Goal: Complete application form

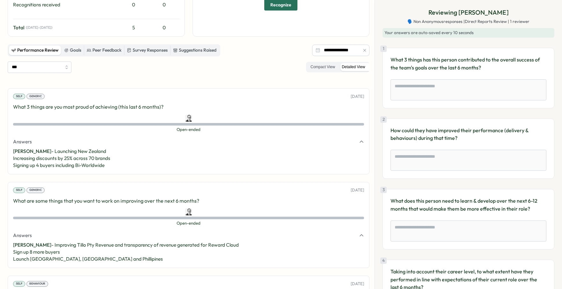
scroll to position [124, 0]
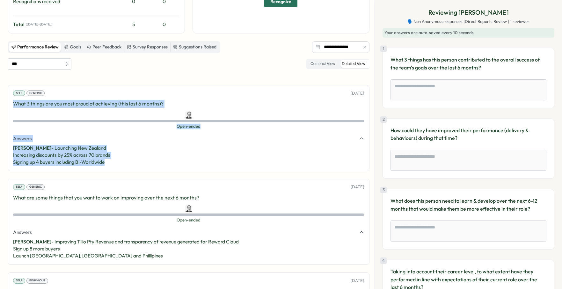
drag, startPoint x: 13, startPoint y: 104, endPoint x: 106, endPoint y: 157, distance: 107.3
click at [122, 163] on div "Self Generic [DATE] What 3 things are you most proud of achieving (this last 6 …" at bounding box center [189, 128] width 362 height 86
copy div "What 3 things are you most proud of achieving (this last 6 months)? Open-ended …"
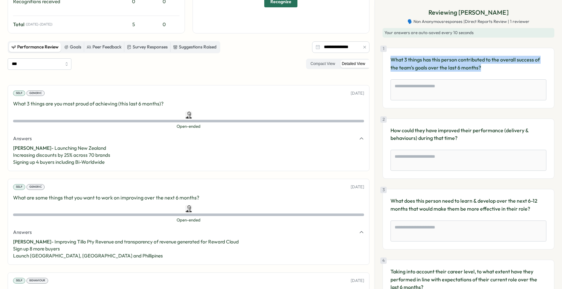
drag, startPoint x: 392, startPoint y: 59, endPoint x: 476, endPoint y: 80, distance: 86.7
click at [476, 80] on div "1 What 3 things has this person contributed to the overall success of the team'…" at bounding box center [469, 78] width 172 height 61
copy p "What 3 things has this person contributed to the overall success of the team's …"
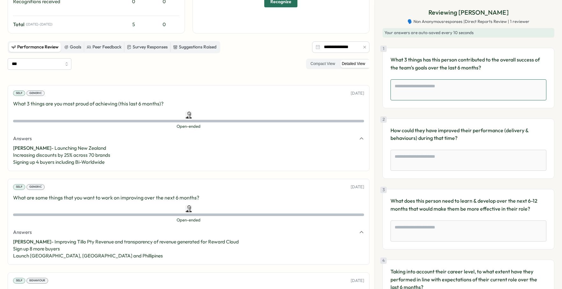
drag, startPoint x: 412, startPoint y: 92, endPoint x: 406, endPoint y: 90, distance: 6.5
click at [411, 92] on textarea at bounding box center [469, 89] width 156 height 21
paste textarea "**********"
type textarea "**********"
type textarea "*"
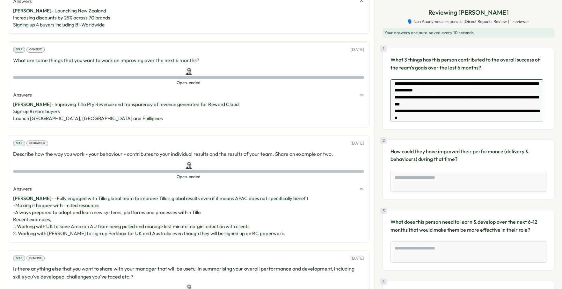
scroll to position [265, 0]
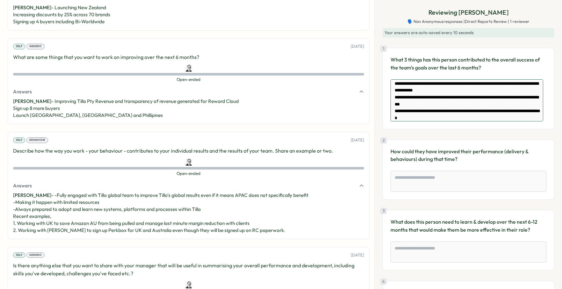
type textarea "**********"
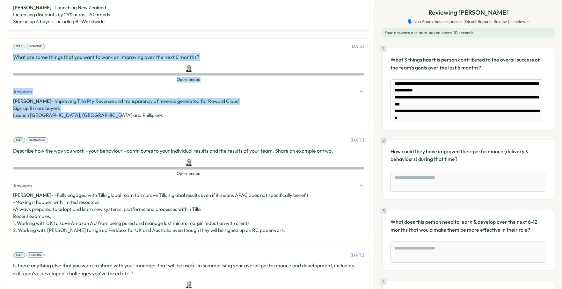
drag, startPoint x: 13, startPoint y: 57, endPoint x: 111, endPoint y: 119, distance: 115.7
click at [116, 120] on div "Self Generic [DATE] What are some things that you want to work on improving ove…" at bounding box center [189, 81] width 362 height 86
type textarea "*"
copy div "What are some things that you want to work on improving over the next 6 months?…"
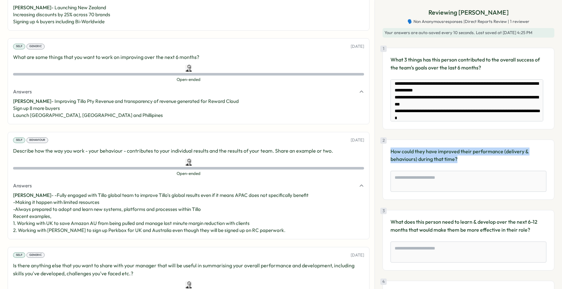
drag, startPoint x: 391, startPoint y: 152, endPoint x: 463, endPoint y: 160, distance: 72.3
click at [463, 160] on p "How could they have improved their performance (delivery & behaviours) during t…" at bounding box center [469, 156] width 156 height 16
copy p "How could they have improved their performance (delivery & behaviours) during t…"
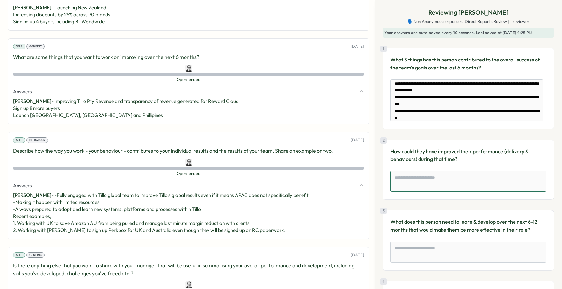
click at [421, 177] on textarea at bounding box center [469, 181] width 156 height 21
paste textarea "**********"
type textarea "**********"
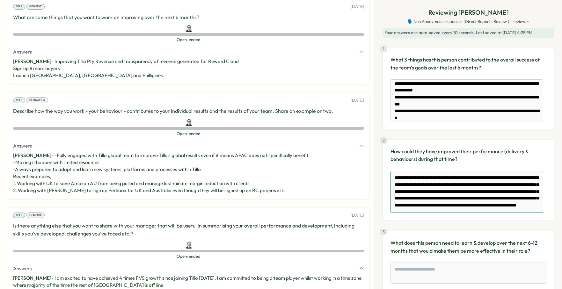
scroll to position [308, 0]
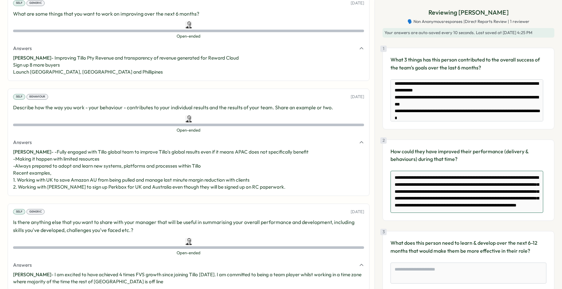
type textarea "*"
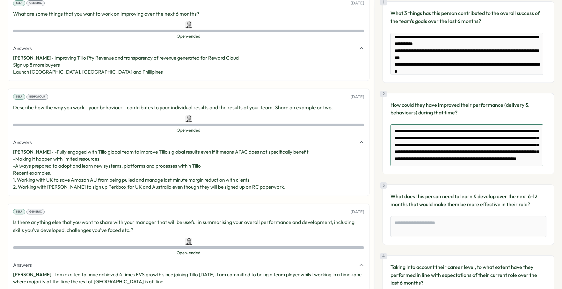
scroll to position [52, 0]
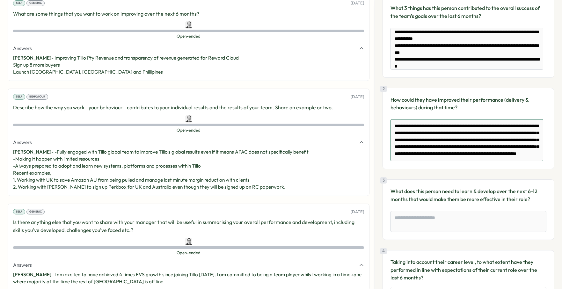
type textarea "**********"
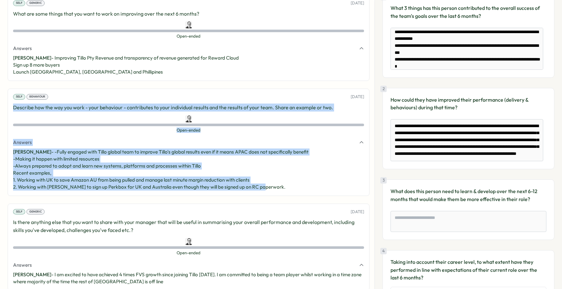
drag, startPoint x: 13, startPoint y: 108, endPoint x: 264, endPoint y: 188, distance: 263.5
click at [264, 188] on div "Self Behaviour [DATE] Describe how the way you work - your behaviour - contribu…" at bounding box center [189, 142] width 362 height 107
copy div "Describe how the way you work - your behaviour - contributes to your individual…"
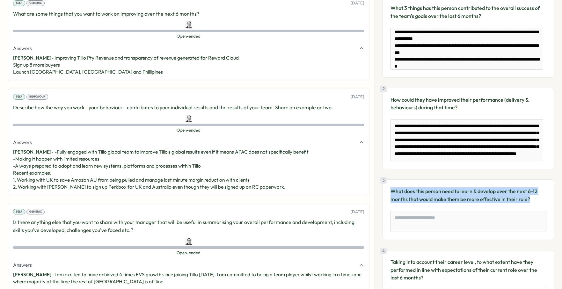
drag, startPoint x: 390, startPoint y: 191, endPoint x: 532, endPoint y: 199, distance: 141.9
click at [532, 200] on p "What does this person need to learn & develop over the next 6-12 months that wo…" at bounding box center [469, 196] width 156 height 16
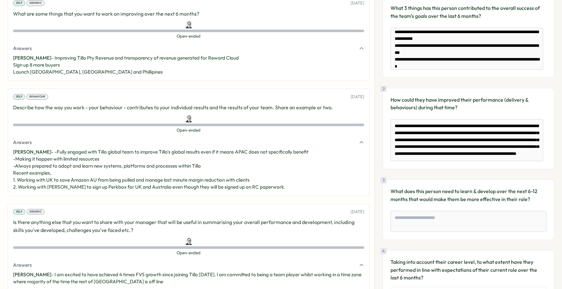
click at [521, 199] on p "What does this person need to learn & develop over the next 6-12 months that wo…" at bounding box center [469, 196] width 156 height 16
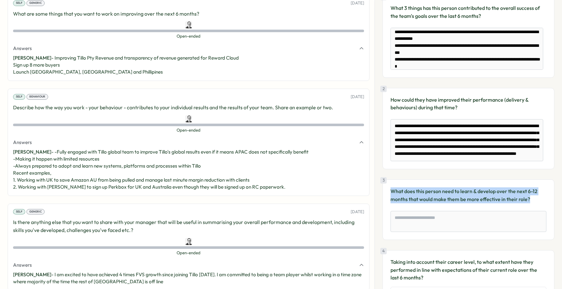
drag, startPoint x: 517, startPoint y: 200, endPoint x: 391, endPoint y: 193, distance: 126.2
click at [391, 193] on p "What does this person need to learn & develop over the next 6-12 months that wo…" at bounding box center [469, 196] width 156 height 16
copy p "What does this person need to learn & develop over the next 6-12 months that wo…"
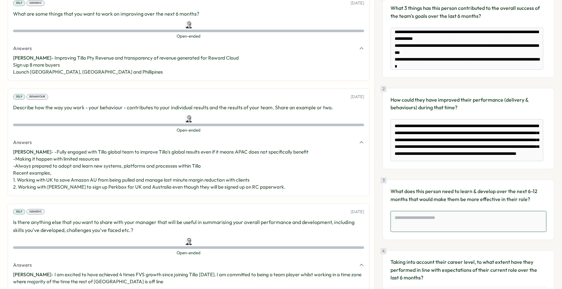
click at [398, 219] on textarea at bounding box center [469, 221] width 156 height 21
paste textarea "**********"
type textarea "**********"
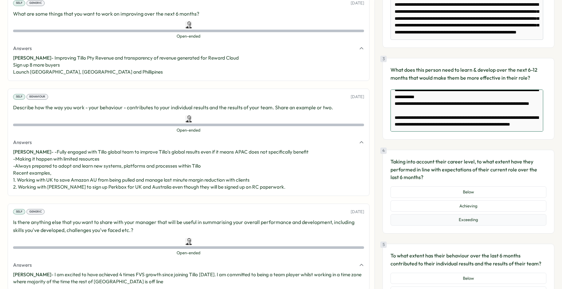
scroll to position [174, 0]
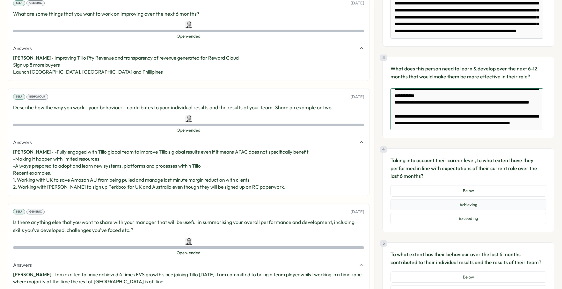
type textarea "*"
type textarea "**********"
click at [446, 204] on button "Achieving" at bounding box center [469, 204] width 156 height 11
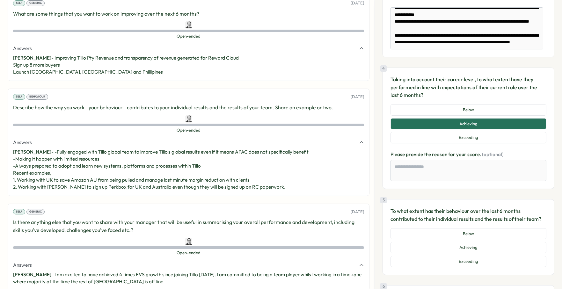
scroll to position [257, 0]
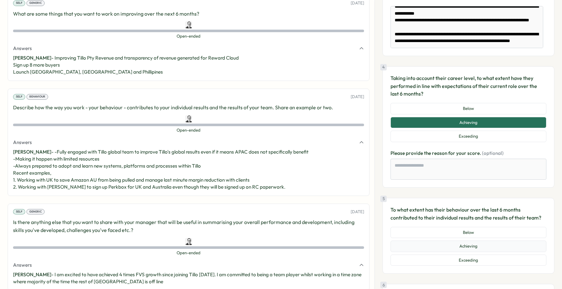
click at [448, 248] on button "Achieving" at bounding box center [469, 246] width 156 height 11
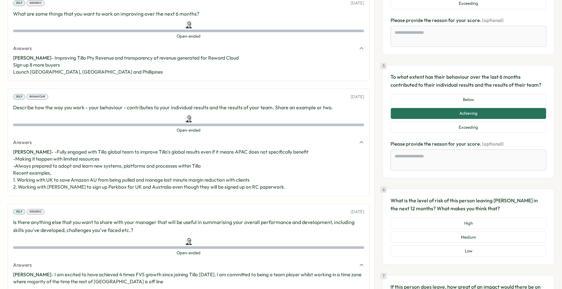
scroll to position [390, 0]
click at [445, 252] on button "Low" at bounding box center [469, 250] width 156 height 11
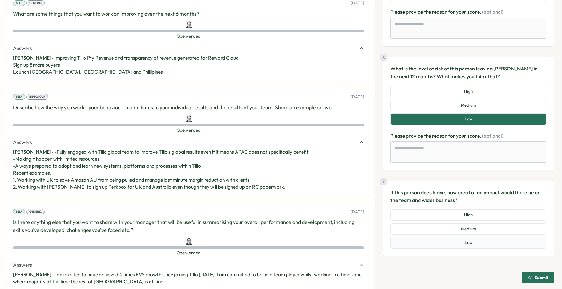
scroll to position [522, 0]
click at [441, 216] on button "High" at bounding box center [469, 214] width 156 height 11
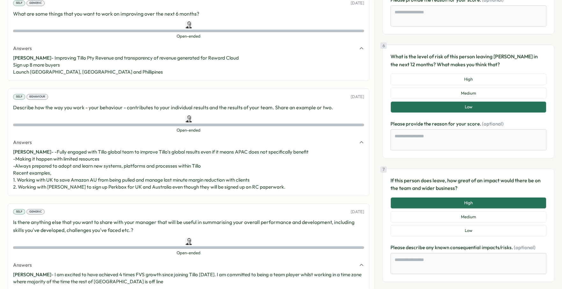
scroll to position [561, 0]
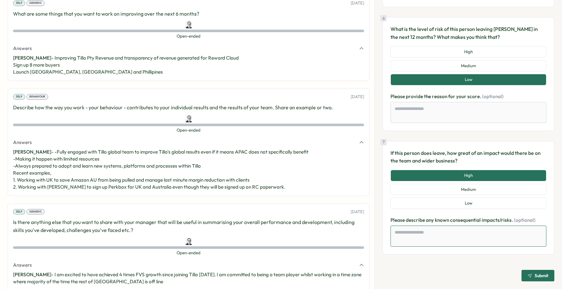
click at [427, 235] on textarea at bounding box center [469, 236] width 156 height 21
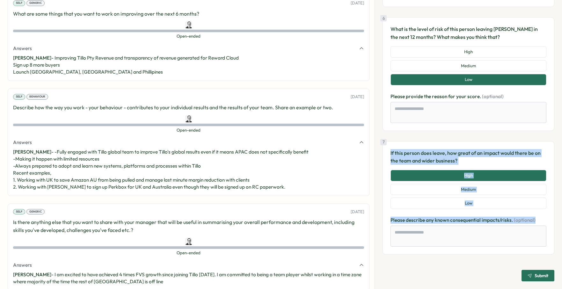
drag, startPoint x: 391, startPoint y: 152, endPoint x: 461, endPoint y: 234, distance: 108.2
click at [461, 234] on div "7 If this person does leave, how great of an impact would there be on the team …" at bounding box center [469, 198] width 172 height 114
copy div "If this person does leave, how great of an impact would there be on the team an…"
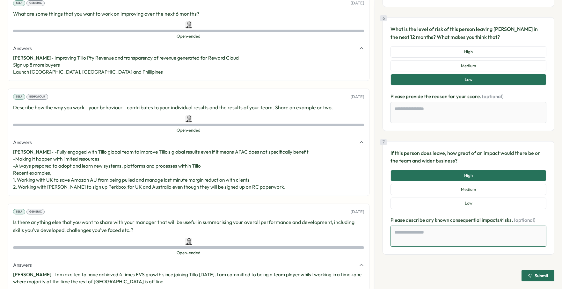
click at [400, 232] on textarea at bounding box center [469, 236] width 156 height 21
paste textarea "**********"
type textarea "*"
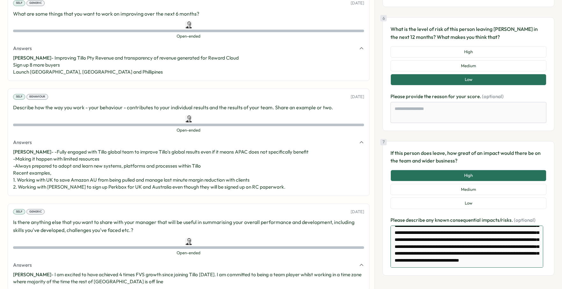
scroll to position [582, 0]
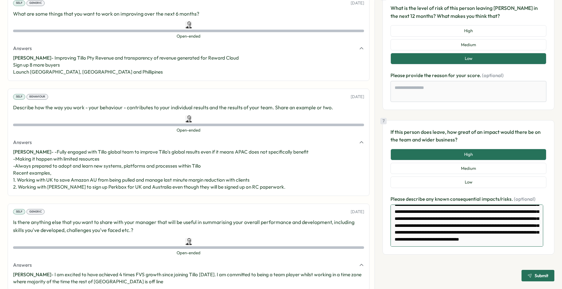
type textarea "**********"
click at [537, 274] on span "Submit" at bounding box center [542, 276] width 14 height 4
